Goal: Information Seeking & Learning: Learn about a topic

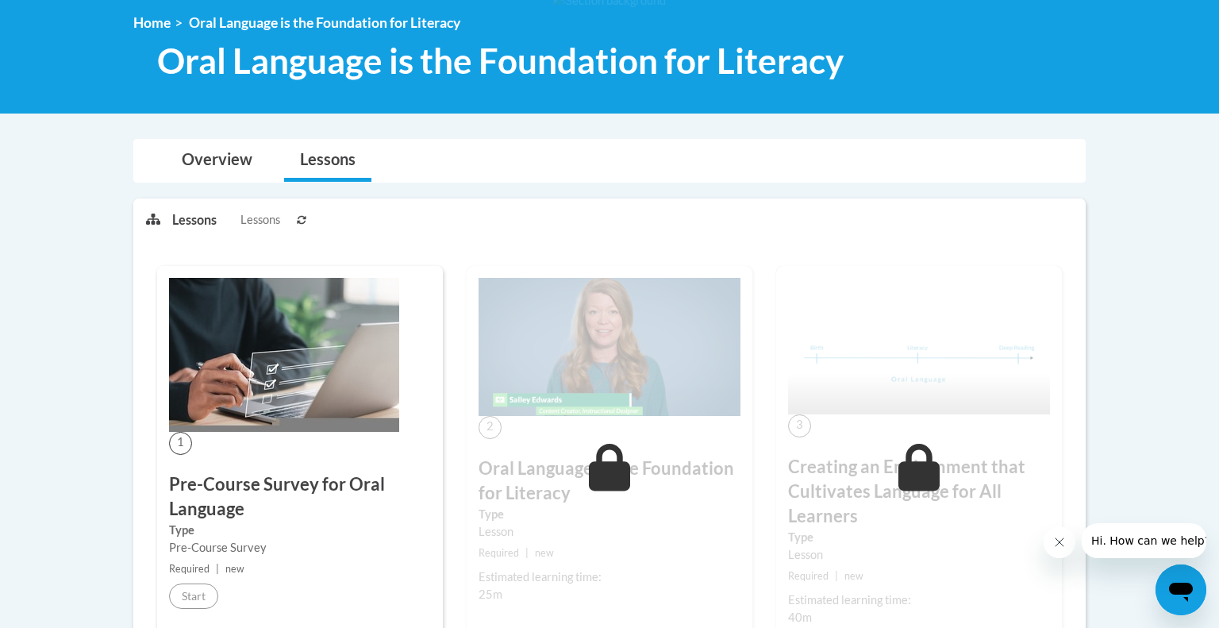
scroll to position [222, 0]
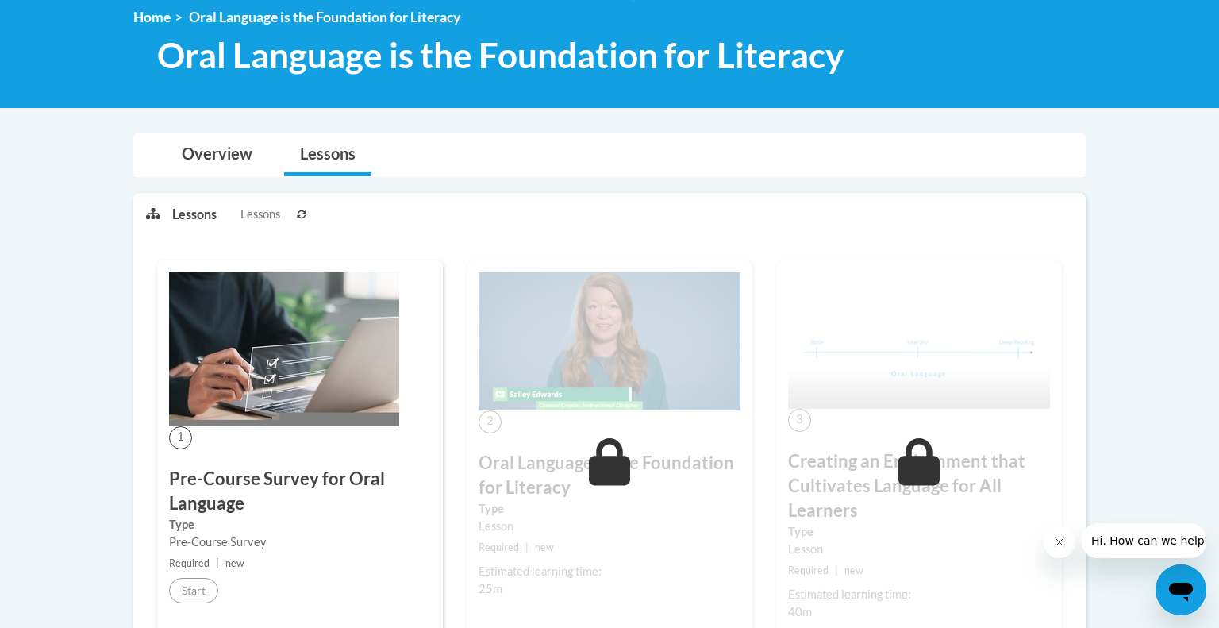
click at [278, 339] on img at bounding box center [284, 349] width 230 height 154
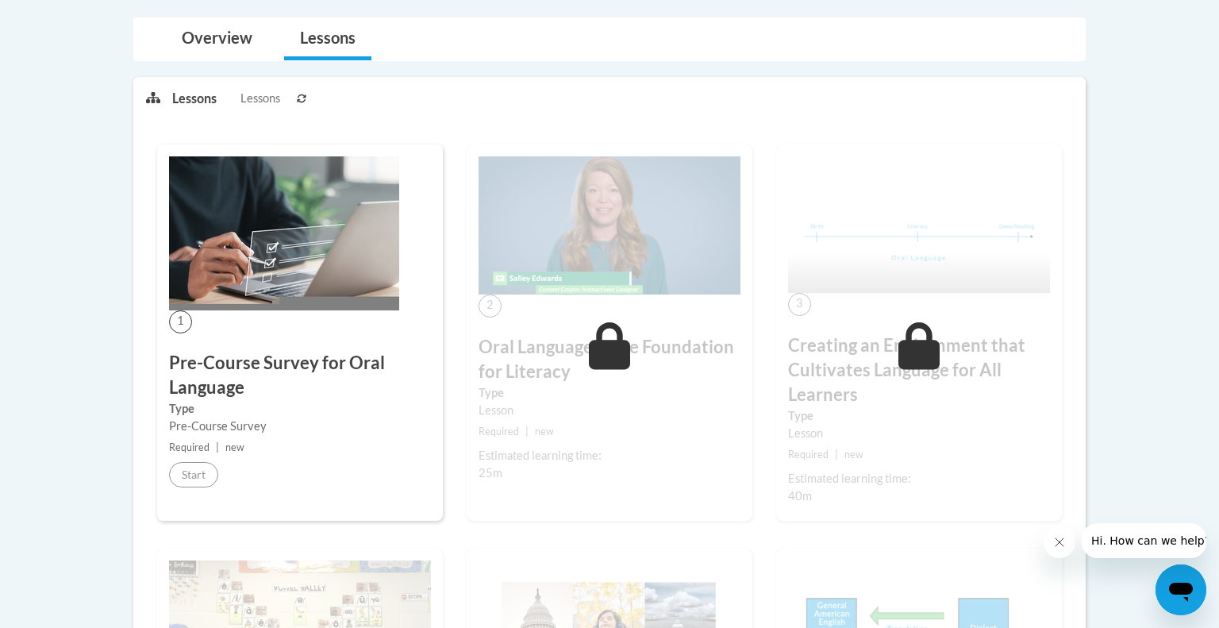
scroll to position [340, 0]
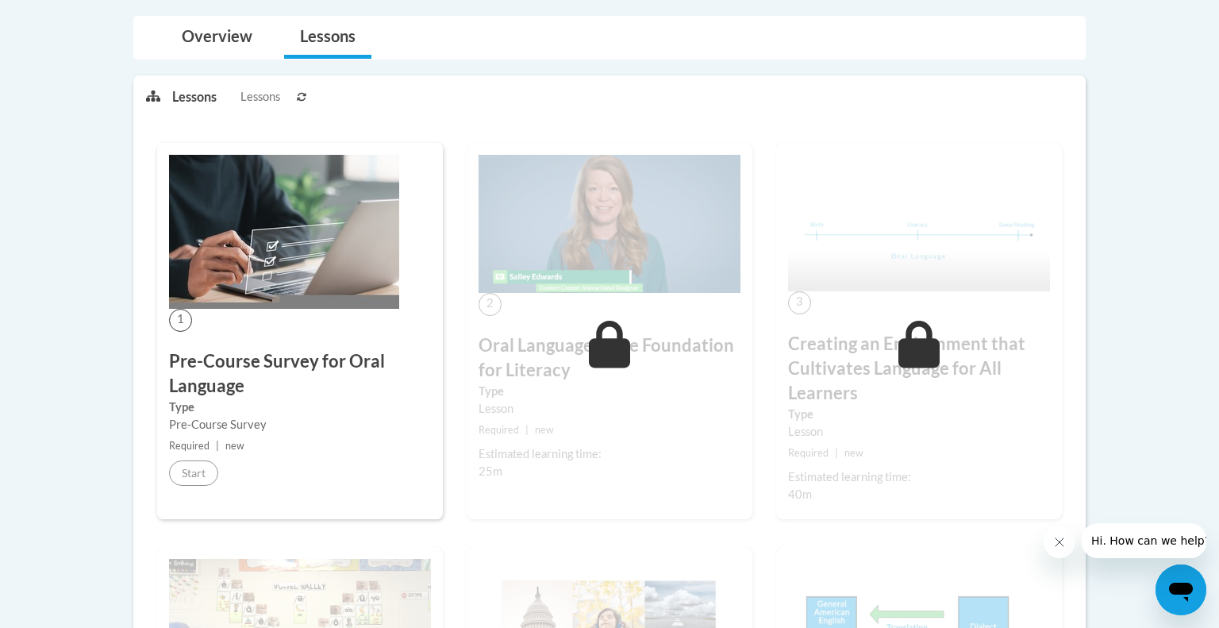
click at [255, 235] on img at bounding box center [284, 232] width 230 height 154
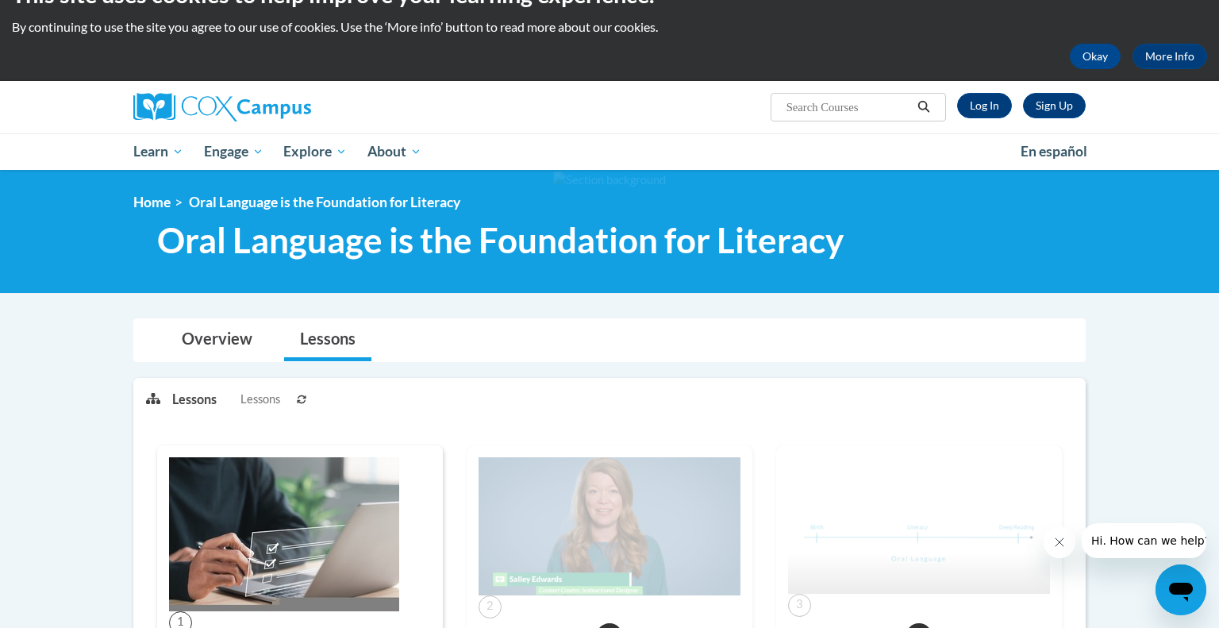
scroll to position [36, 0]
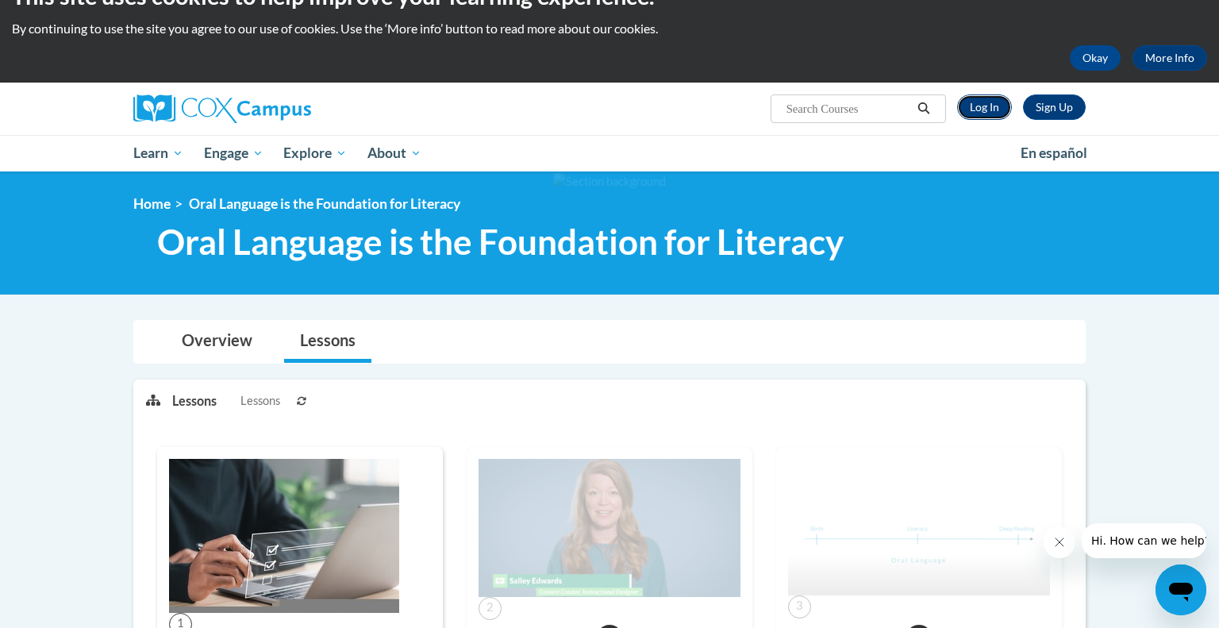
click at [971, 109] on link "Log In" at bounding box center [984, 106] width 55 height 25
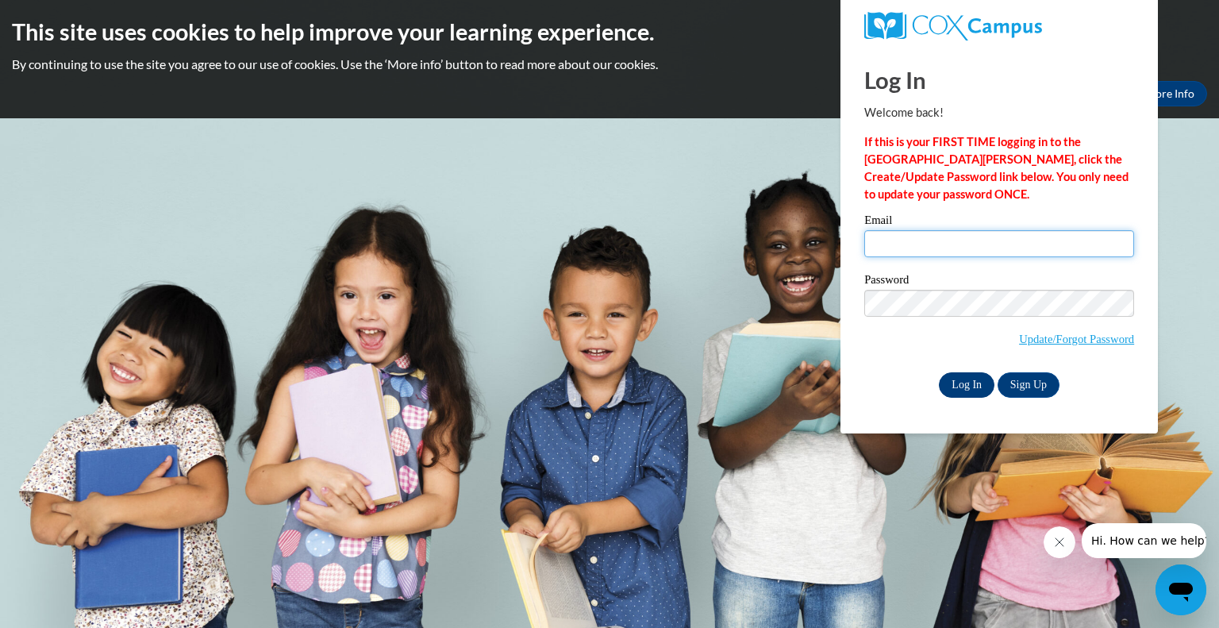
type input "larsona@mjsd.k12.wi.us"
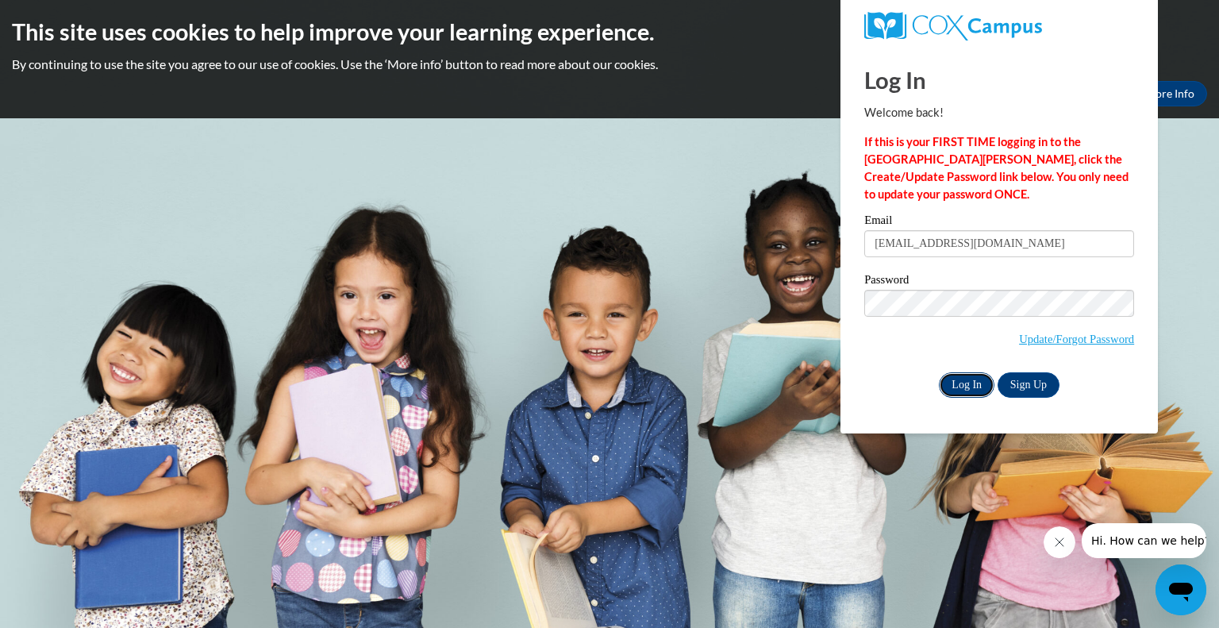
click at [960, 379] on input "Log In" at bounding box center [967, 384] width 56 height 25
click at [953, 395] on input "Log In" at bounding box center [967, 384] width 56 height 25
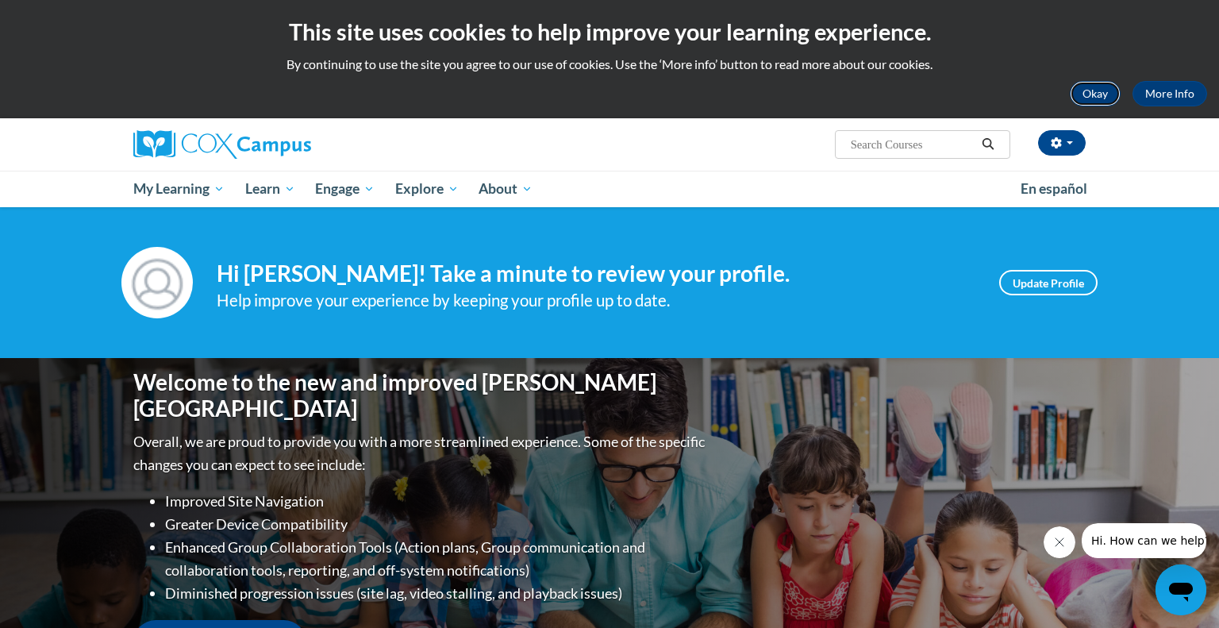
click at [1090, 95] on button "Okay" at bounding box center [1095, 93] width 51 height 25
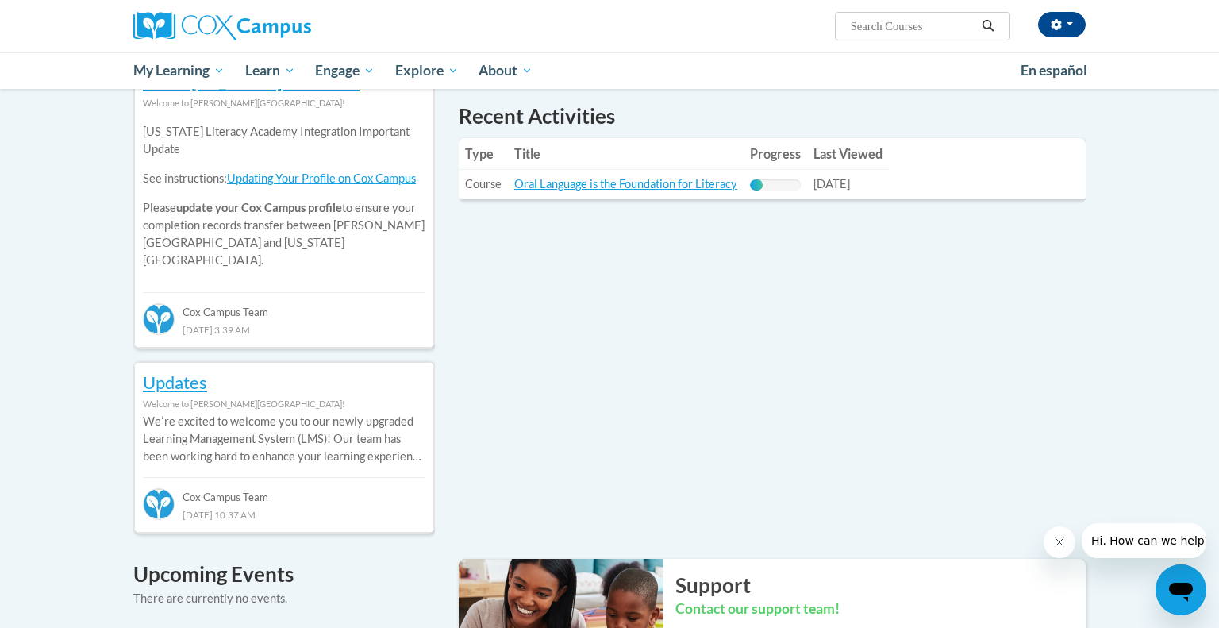
scroll to position [558, 0]
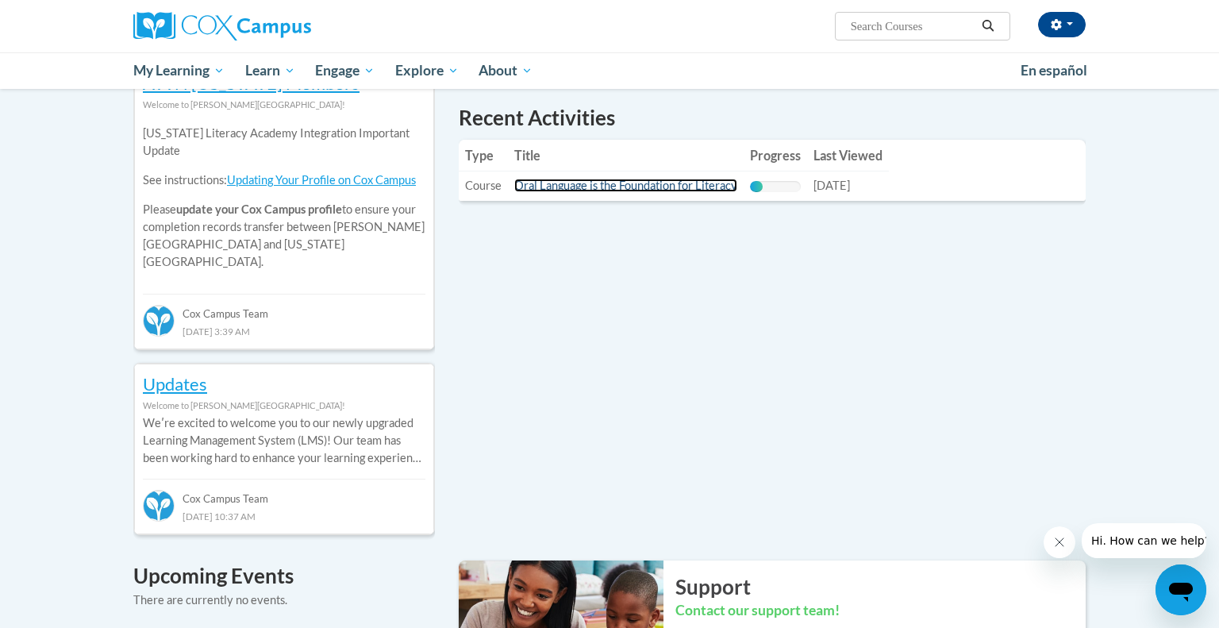
click at [630, 186] on link "Oral Language is the Foundation for Literacy" at bounding box center [625, 185] width 223 height 13
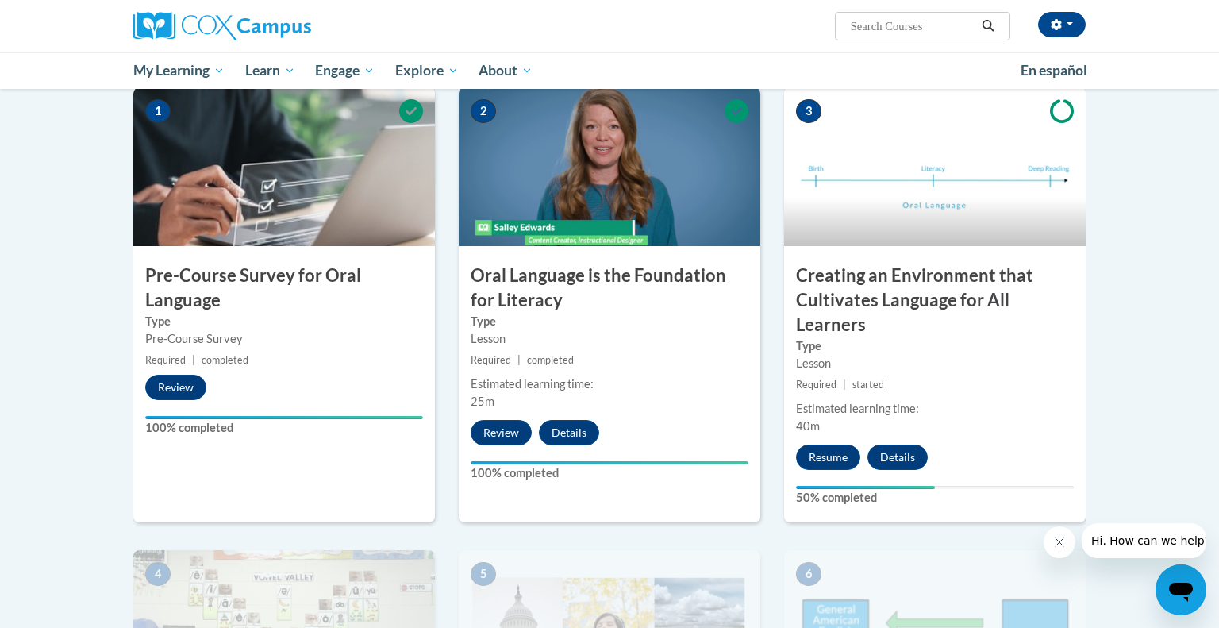
scroll to position [331, 0]
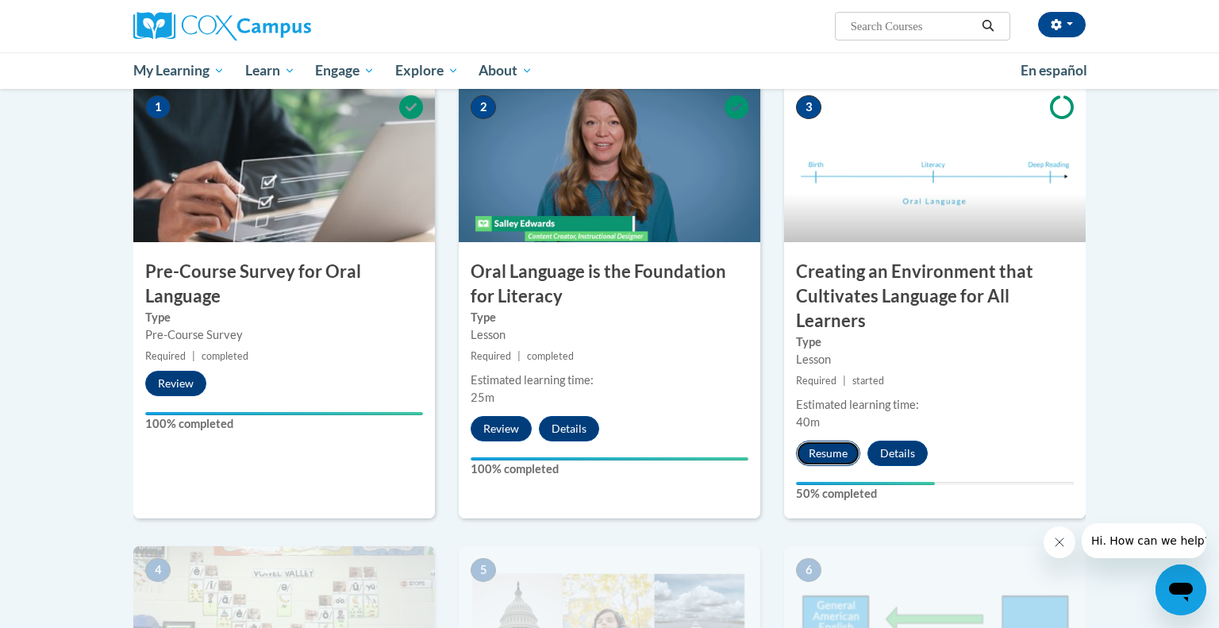
click at [825, 451] on button "Resume" at bounding box center [828, 453] width 64 height 25
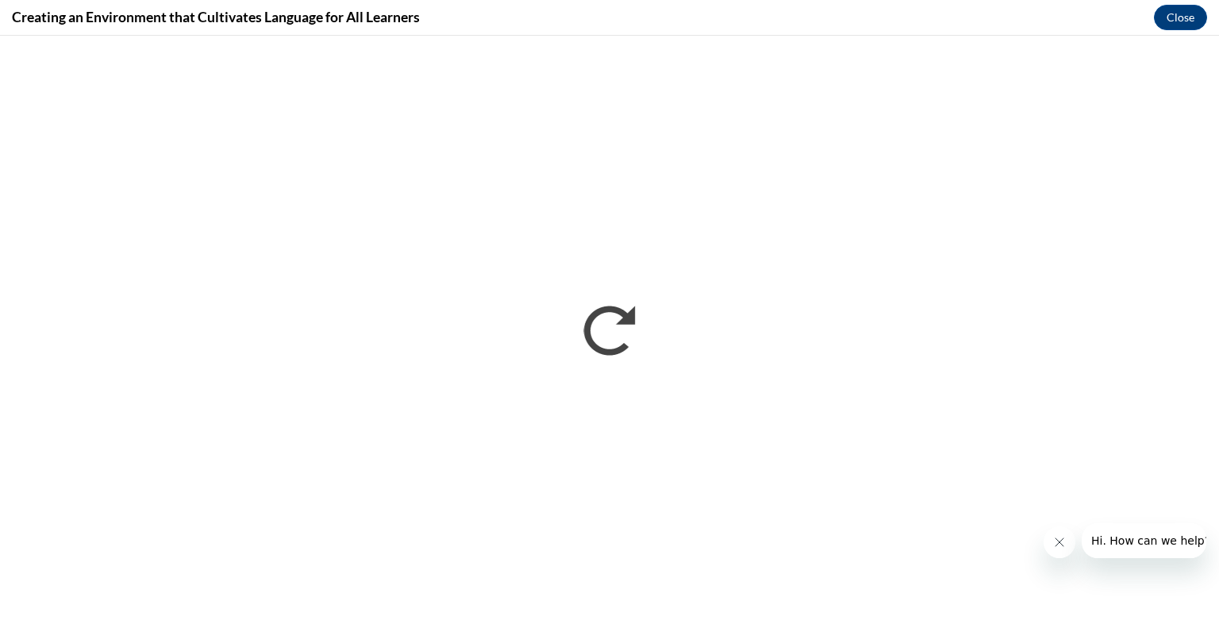
scroll to position [0, 0]
click at [1056, 544] on icon "Close message from company" at bounding box center [1059, 542] width 13 height 13
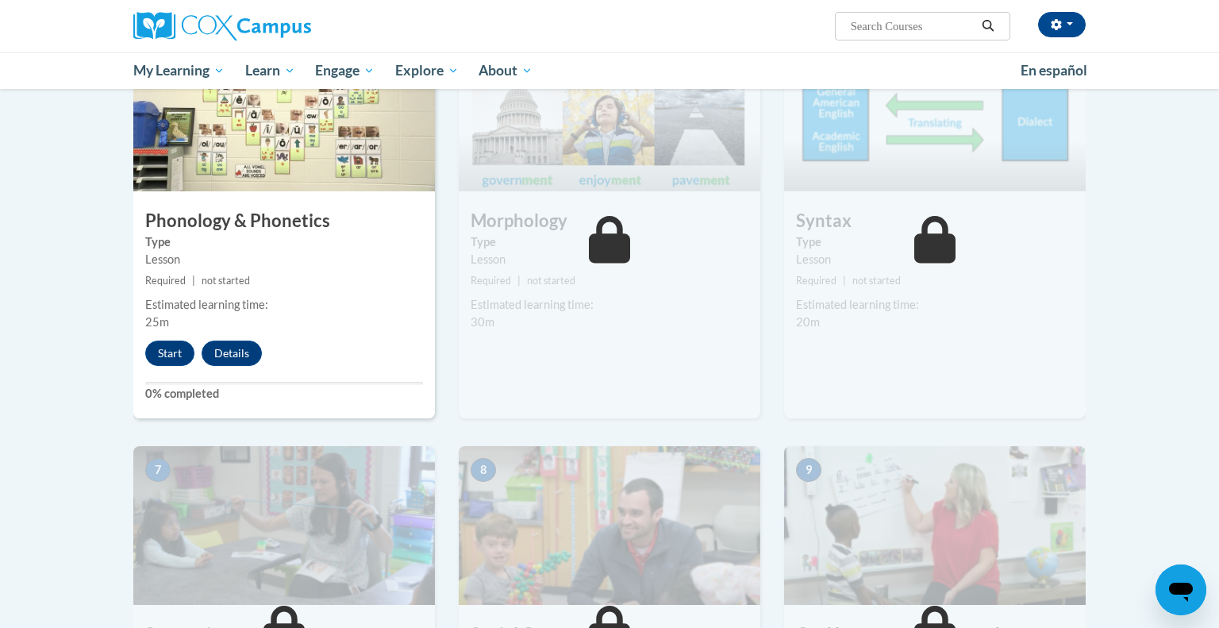
scroll to position [854, 0]
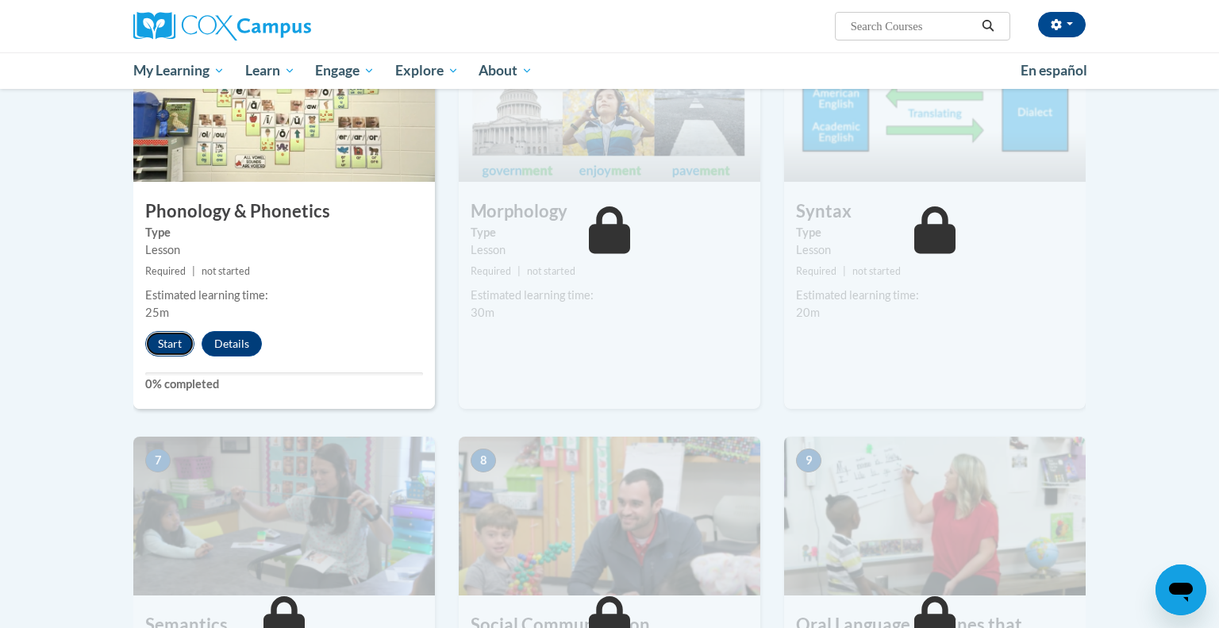
click at [185, 339] on button "Start" at bounding box center [169, 343] width 49 height 25
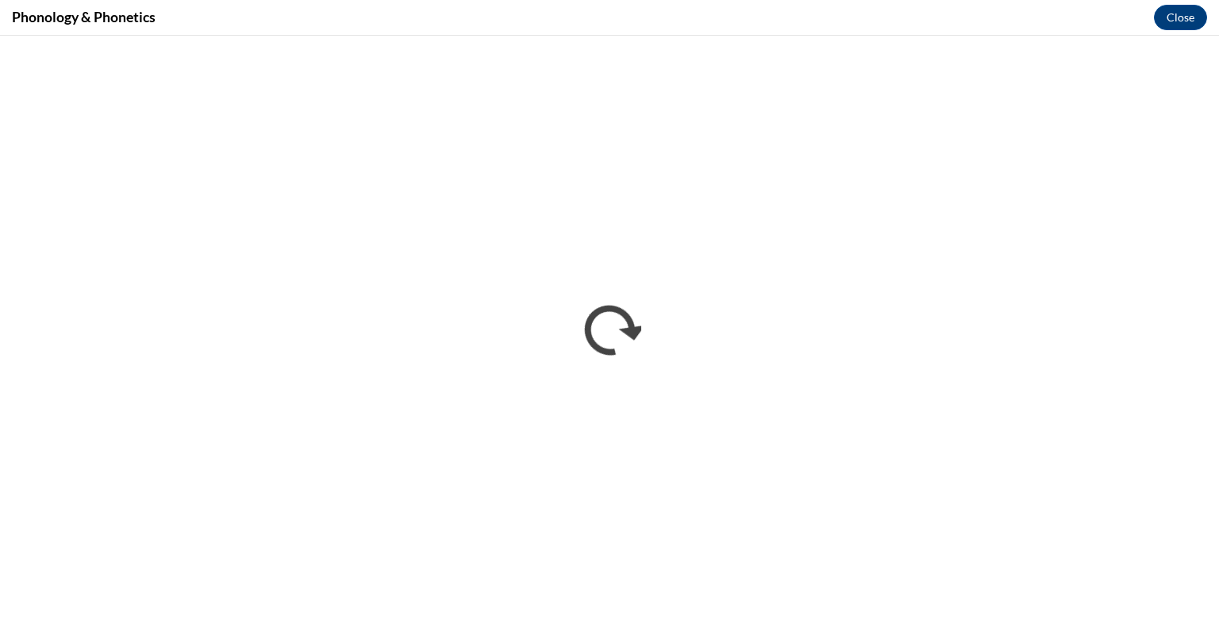
scroll to position [0, 0]
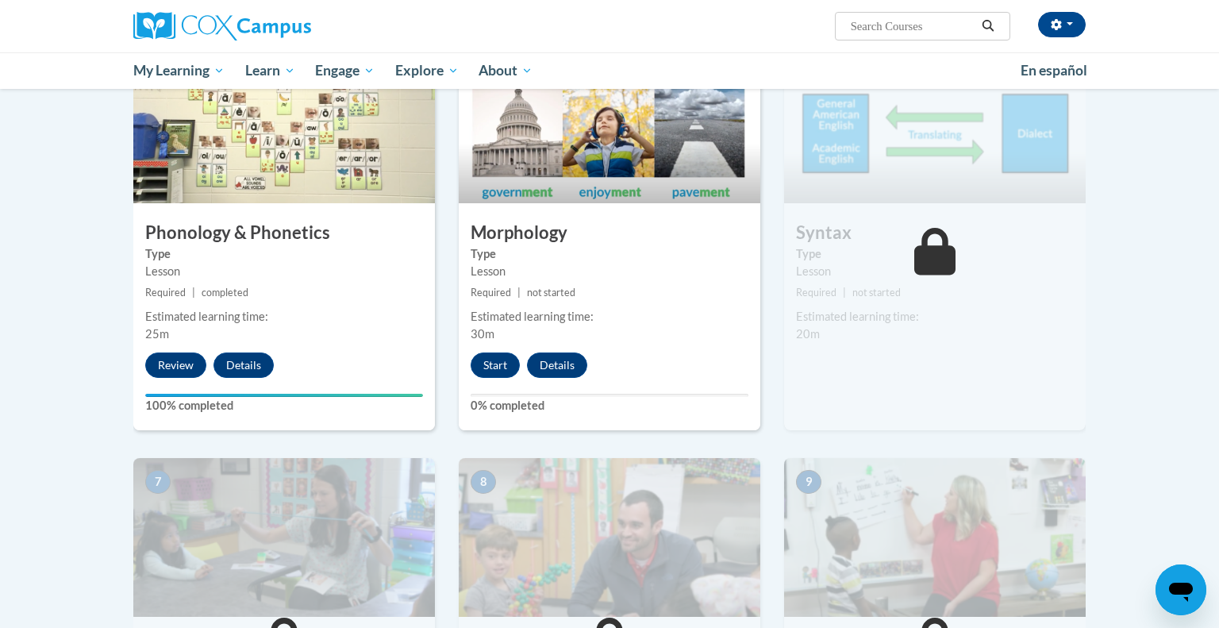
scroll to position [832, 0]
click at [488, 363] on button "Start" at bounding box center [495, 365] width 49 height 25
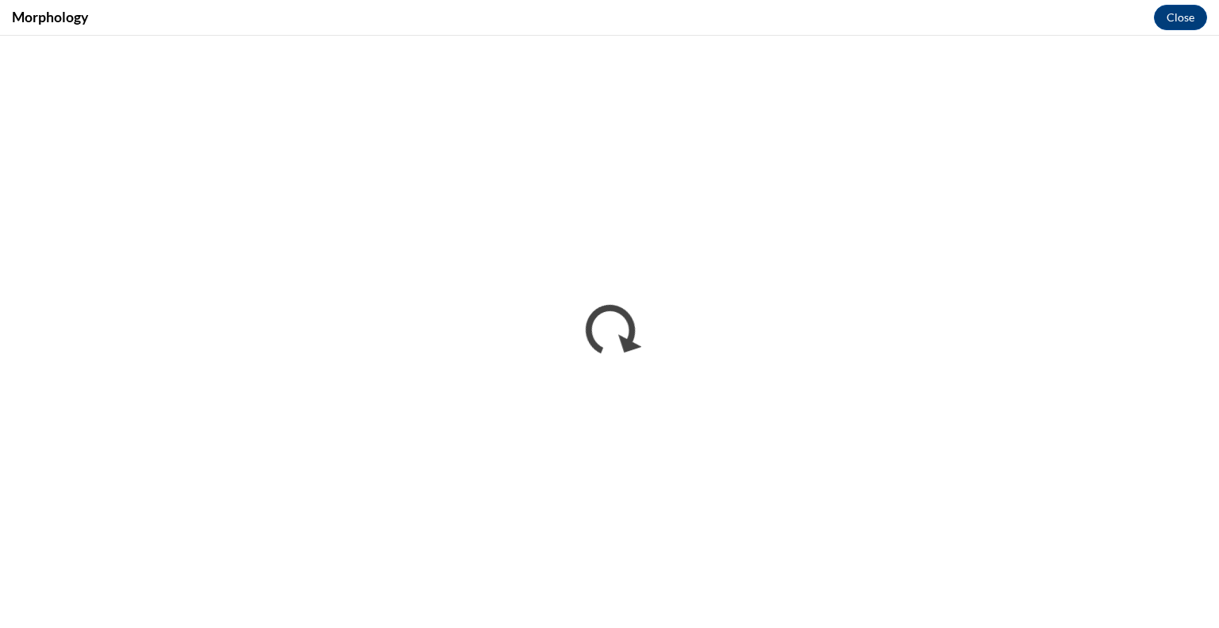
scroll to position [0, 0]
